Goal: Information Seeking & Learning: Learn about a topic

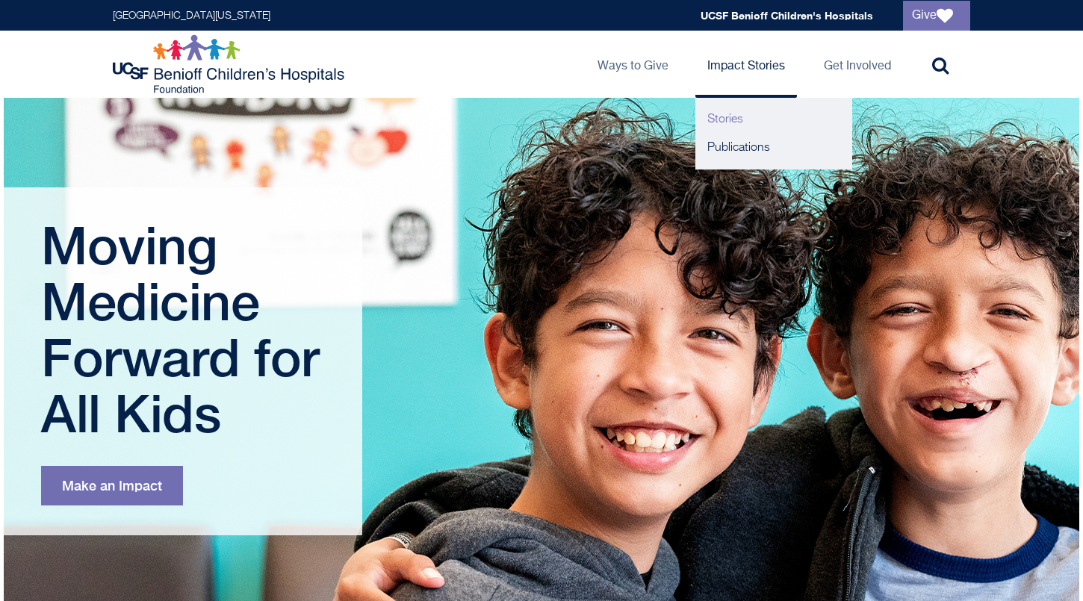
click at [731, 119] on link "Stories" at bounding box center [773, 119] width 157 height 28
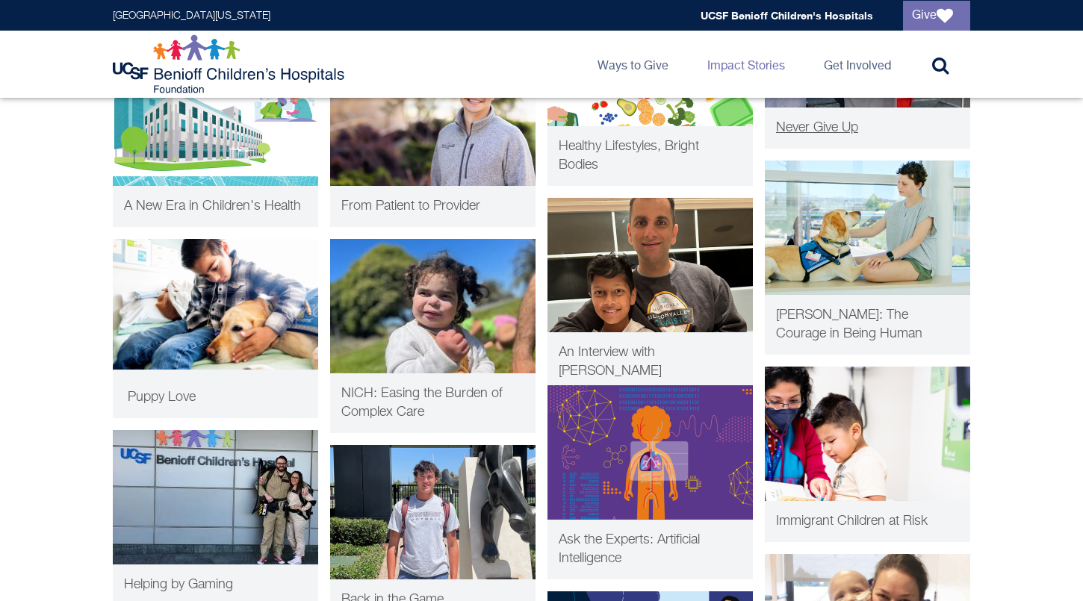
scroll to position [873, 0]
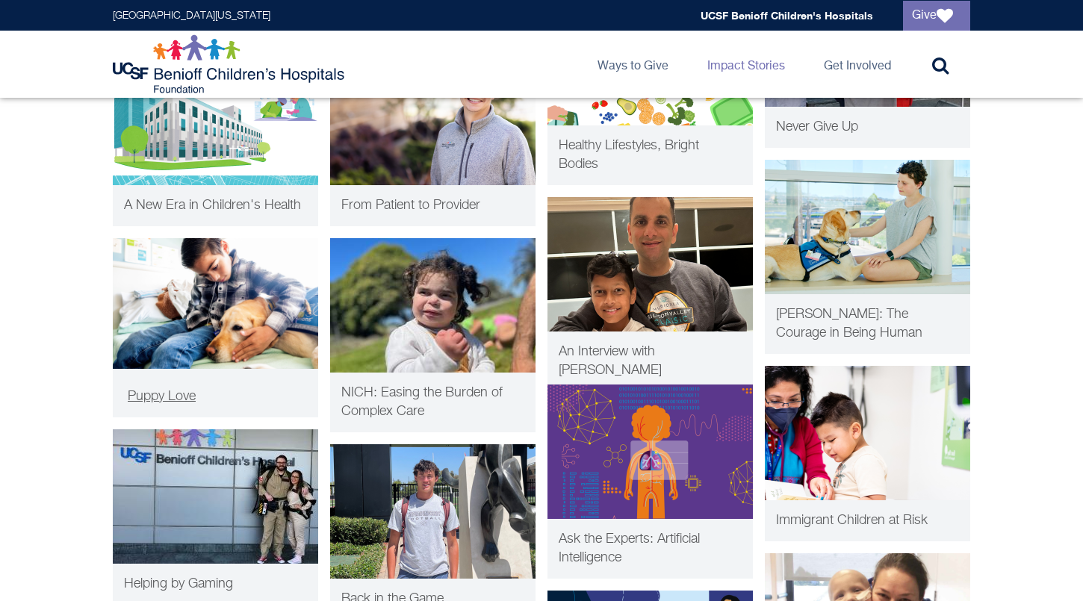
click at [243, 311] on img at bounding box center [215, 303] width 205 height 131
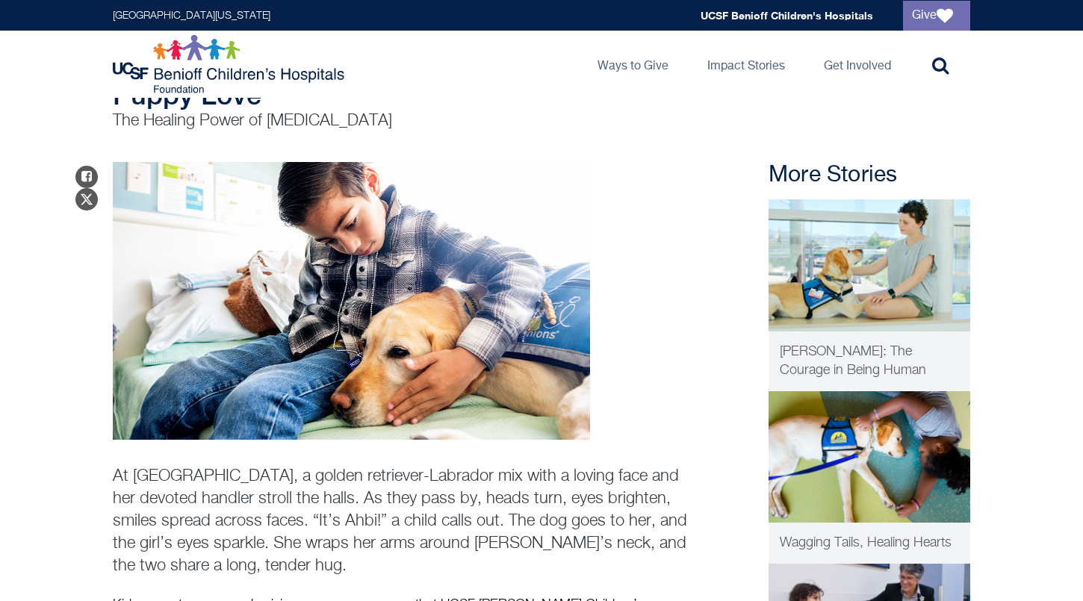
scroll to position [27, 0]
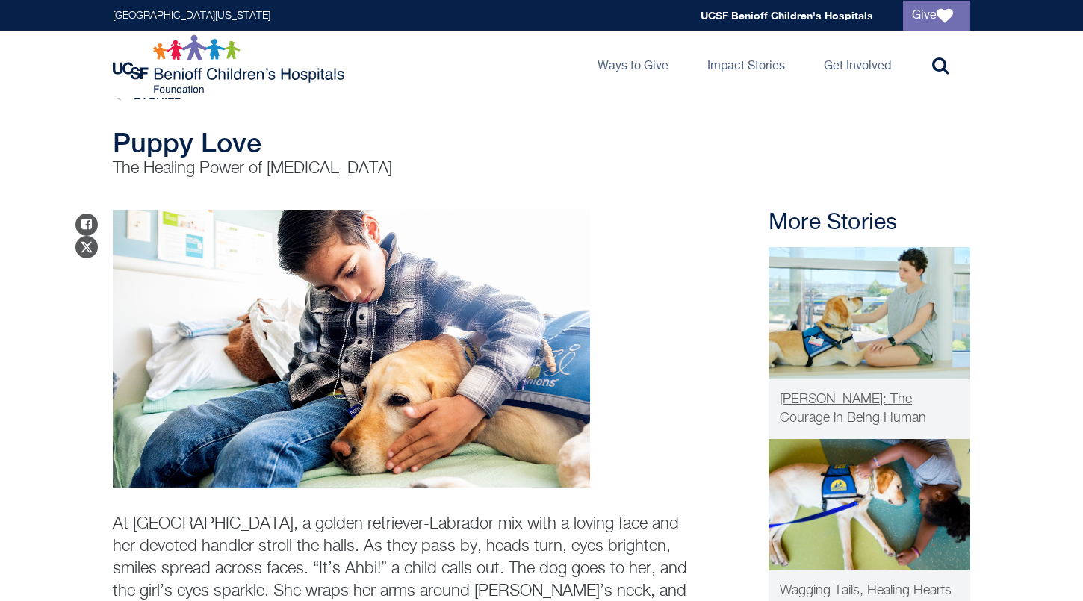
click at [917, 272] on img at bounding box center [870, 313] width 202 height 132
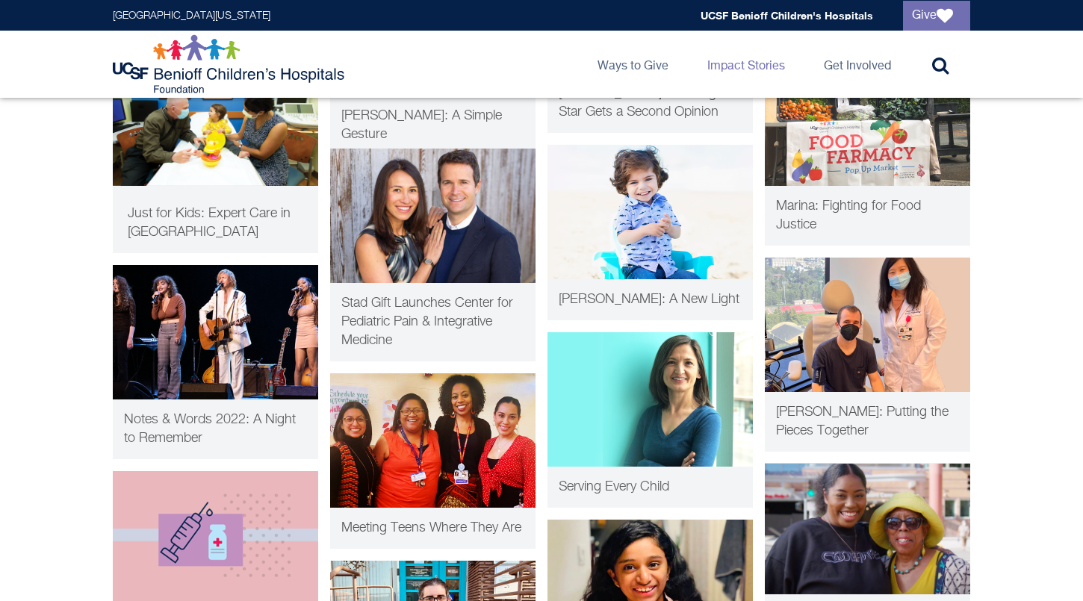
scroll to position [3728, 0]
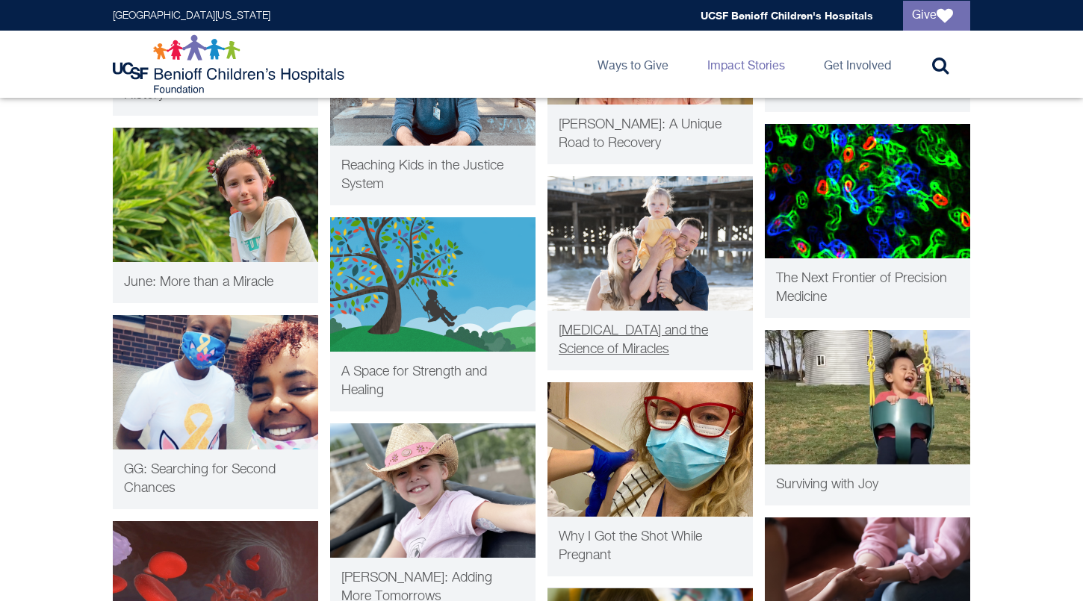
click at [635, 241] on img at bounding box center [650, 243] width 205 height 134
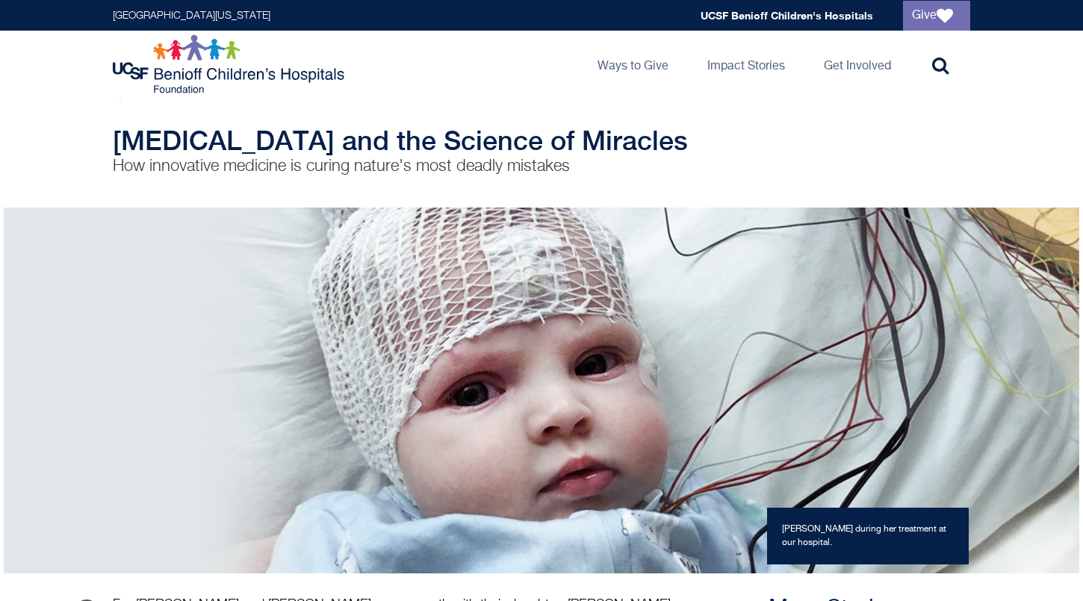
scroll to position [120, 0]
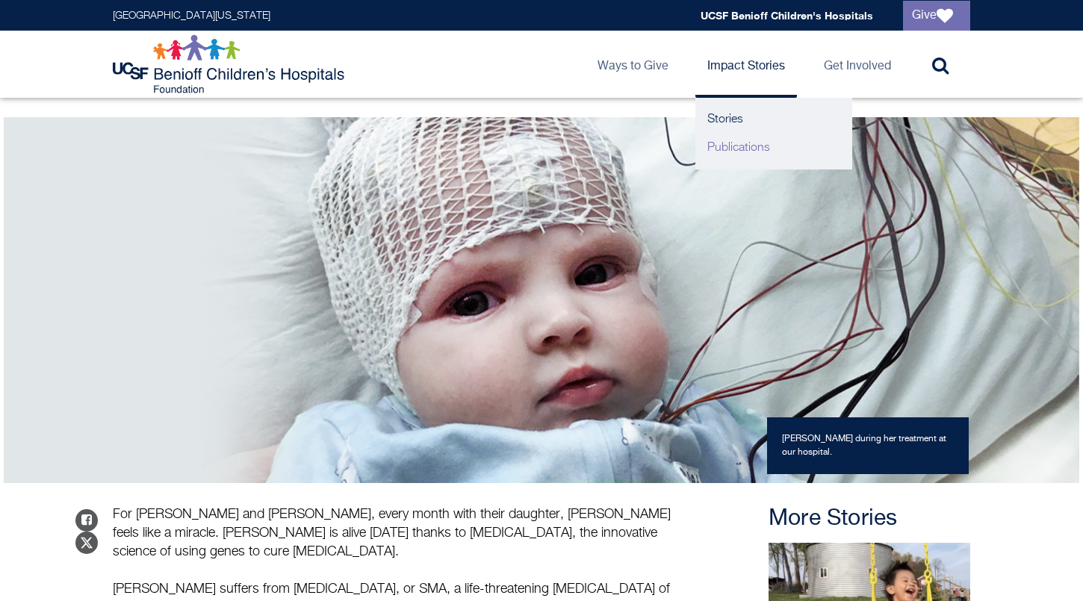
click at [742, 147] on link "Publications" at bounding box center [773, 148] width 157 height 28
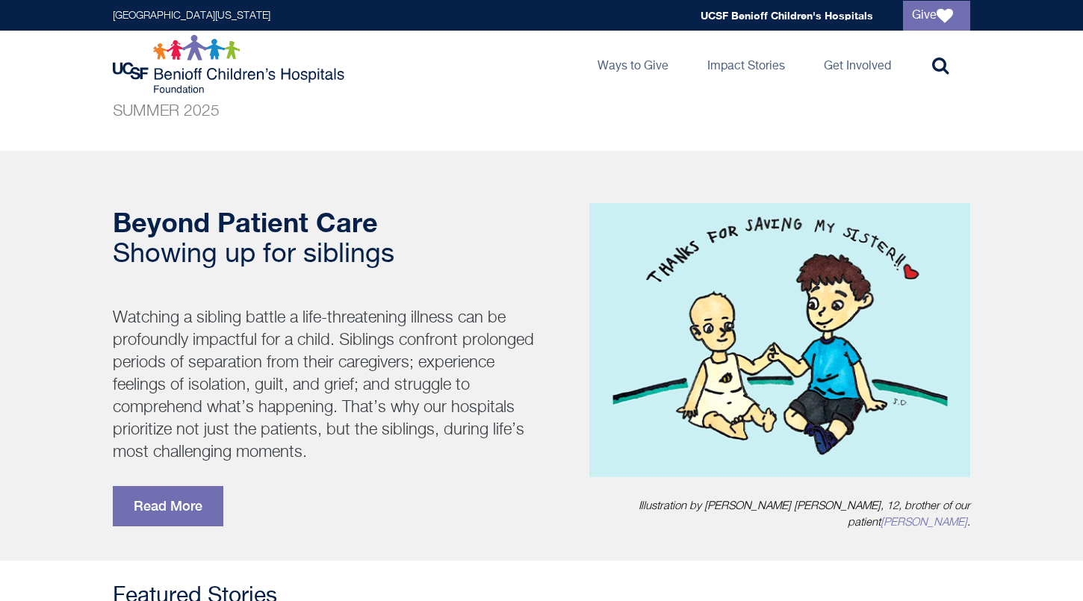
scroll to position [84, 0]
